Goal: Check status

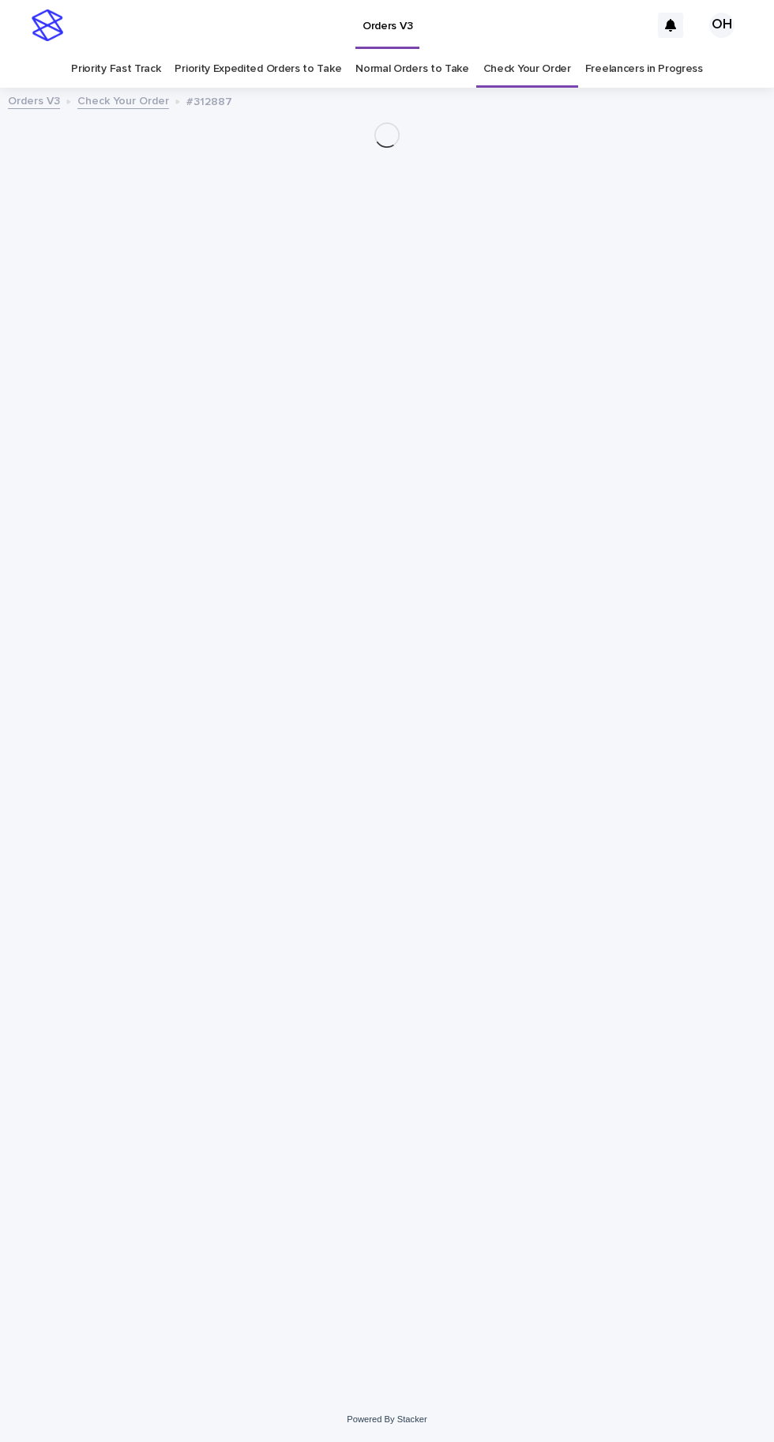
scroll to position [50, 0]
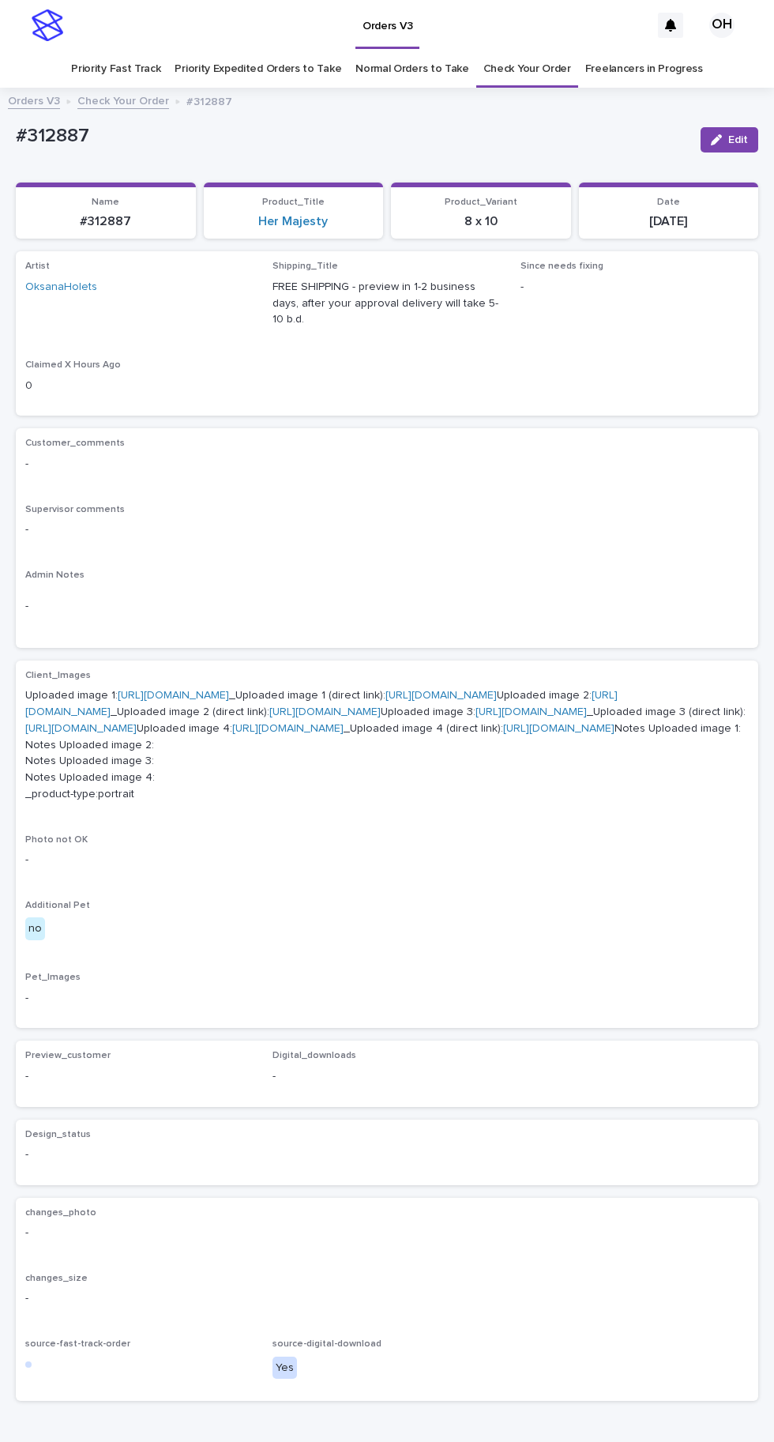
click at [587, 51] on link "Freelancers in Progress" at bounding box center [645, 69] width 118 height 37
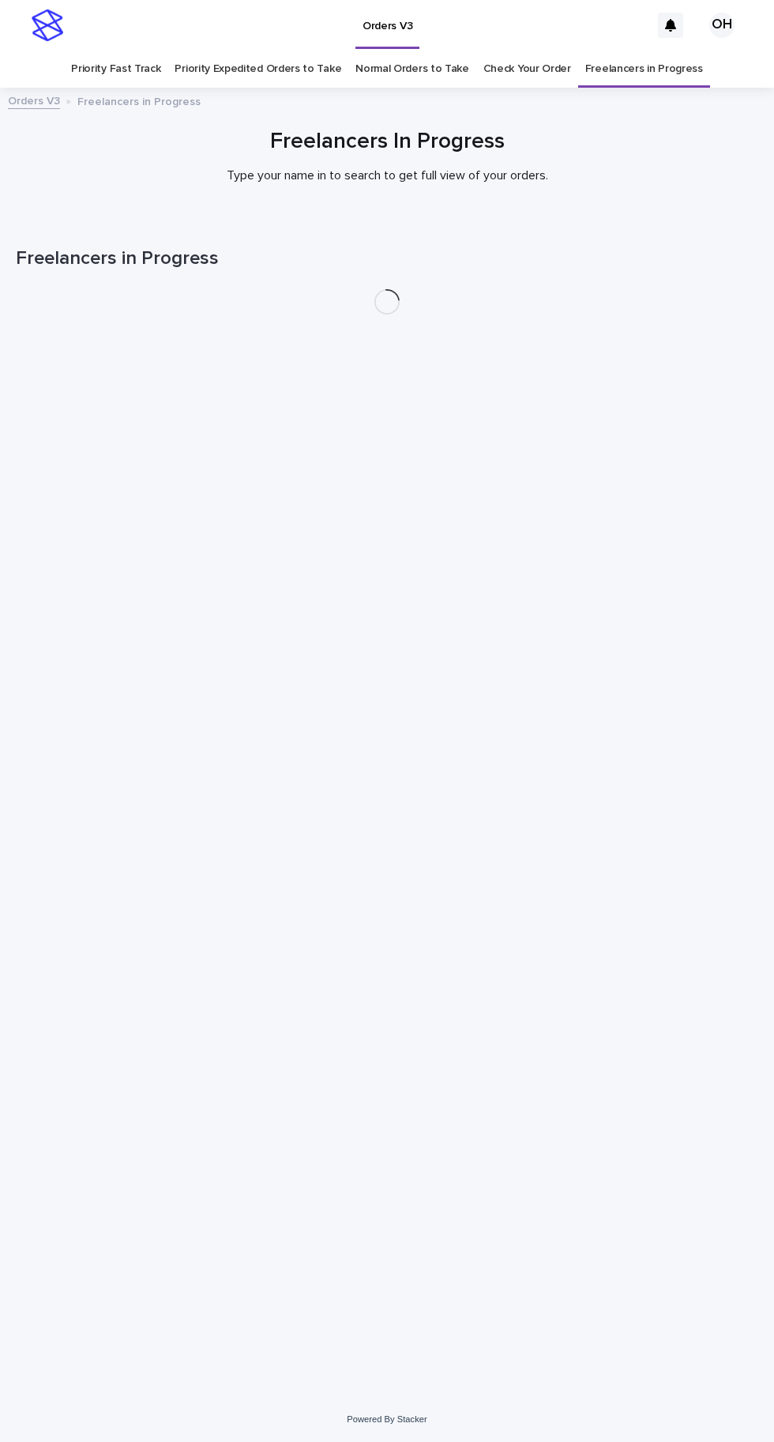
click at [563, 91] on div "Orders V3 Freelancers in Progress" at bounding box center [387, 102] width 774 height 22
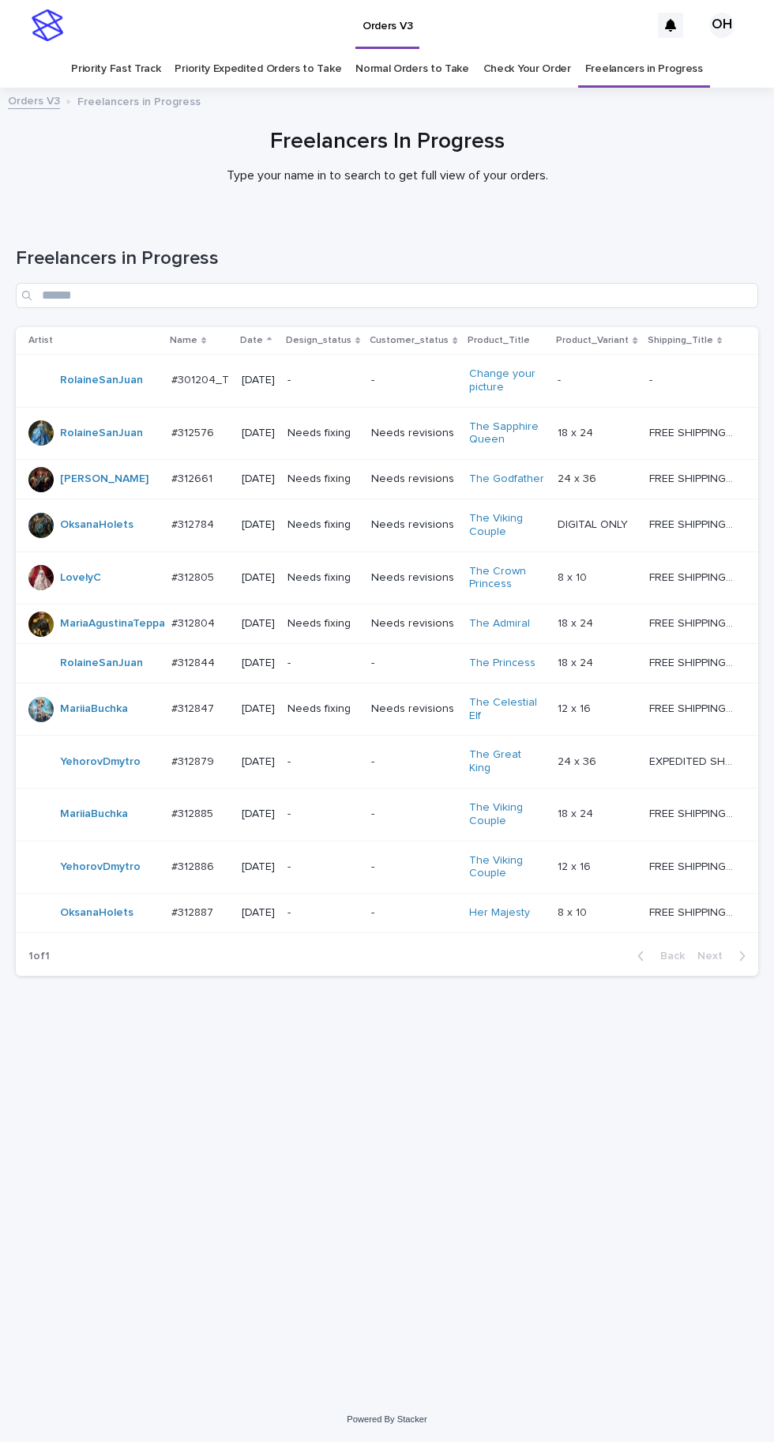
click at [537, 51] on link "Check Your Order" at bounding box center [528, 69] width 88 height 37
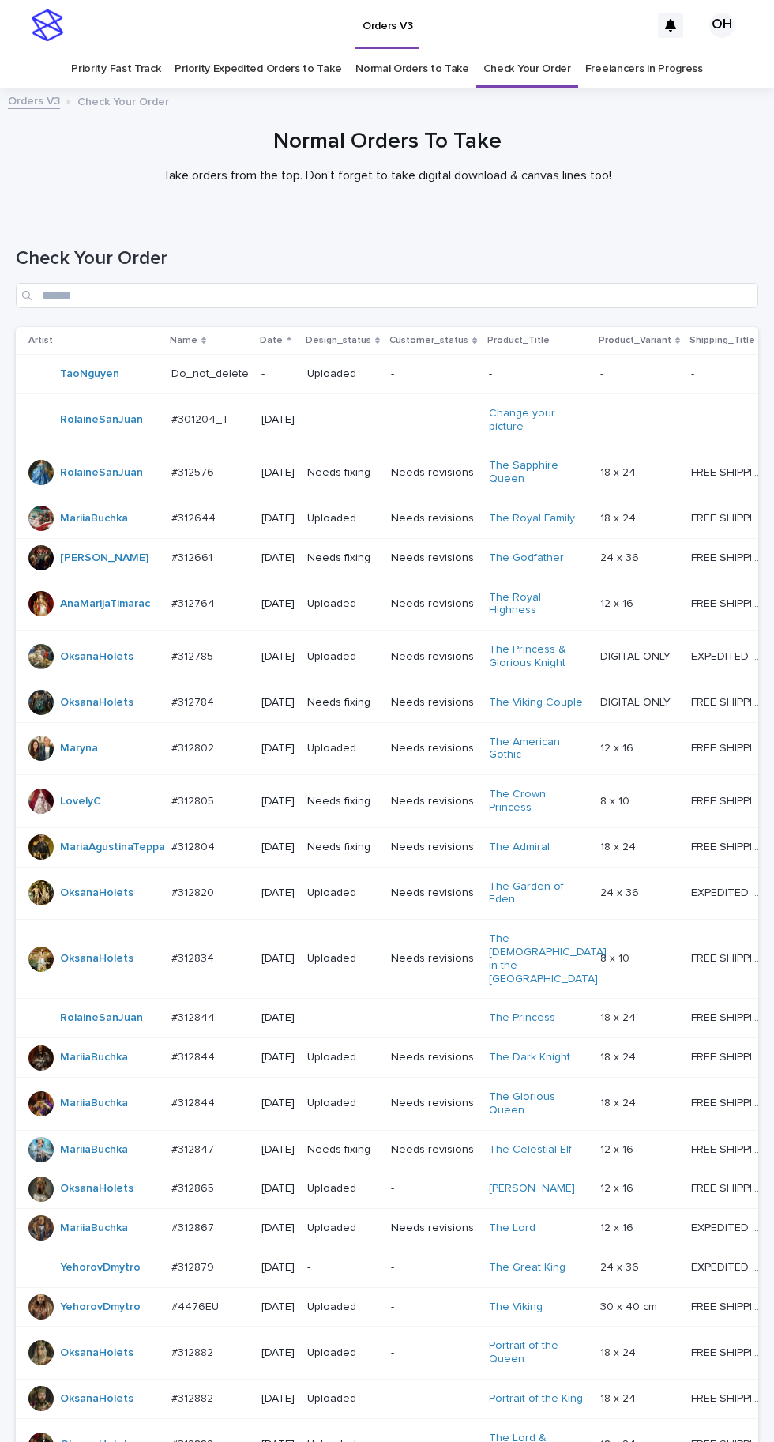
scroll to position [526, 0]
